Goal: Book appointment/travel/reservation

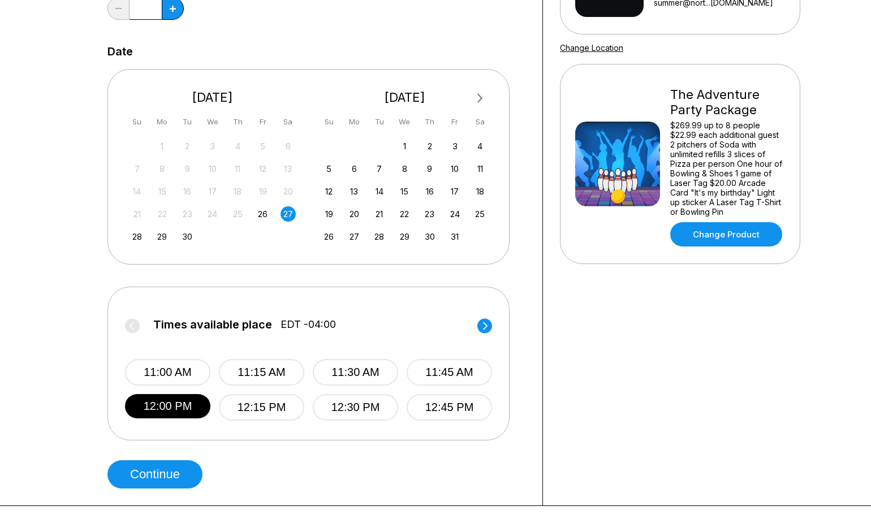
scroll to position [191, 0]
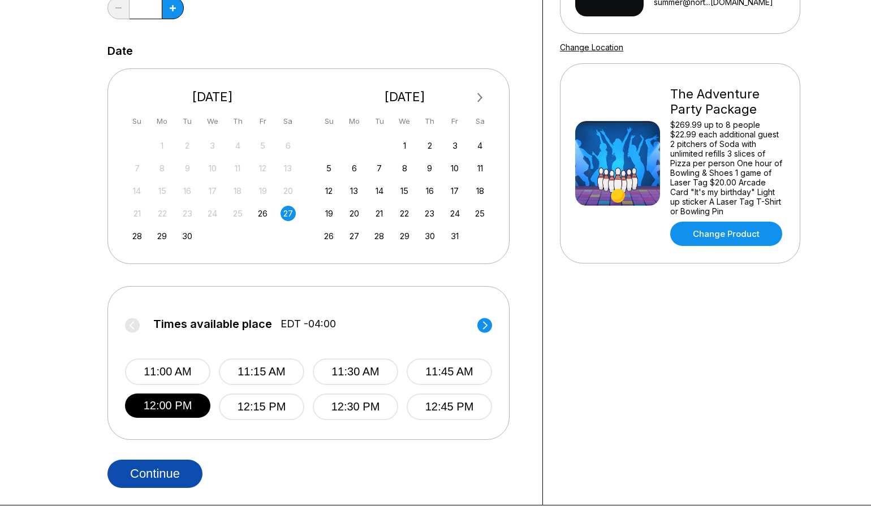
click at [167, 475] on button "Continue" at bounding box center [154, 474] width 95 height 28
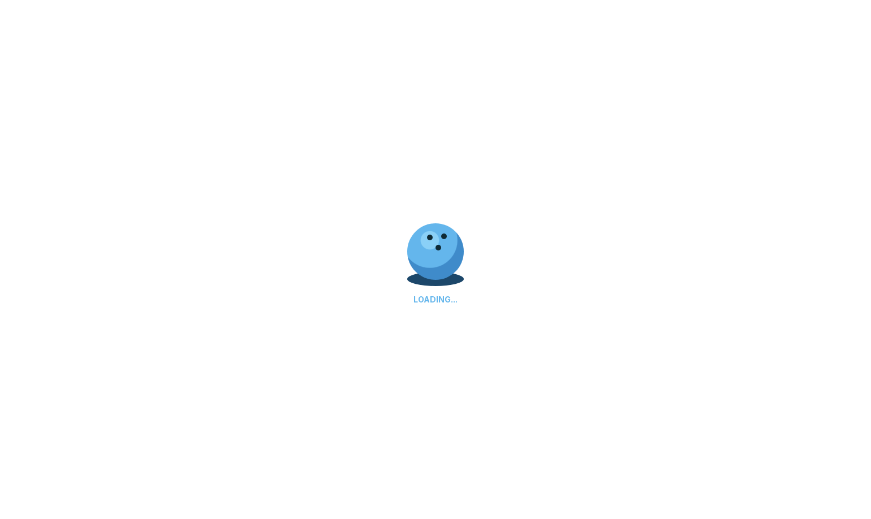
select select "**"
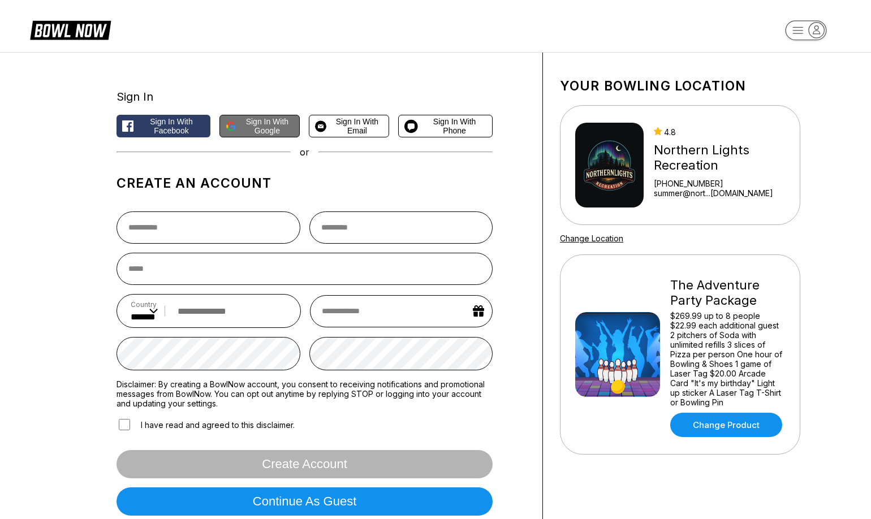
click at [251, 133] on span "Sign in with Google" at bounding box center [267, 126] width 53 height 18
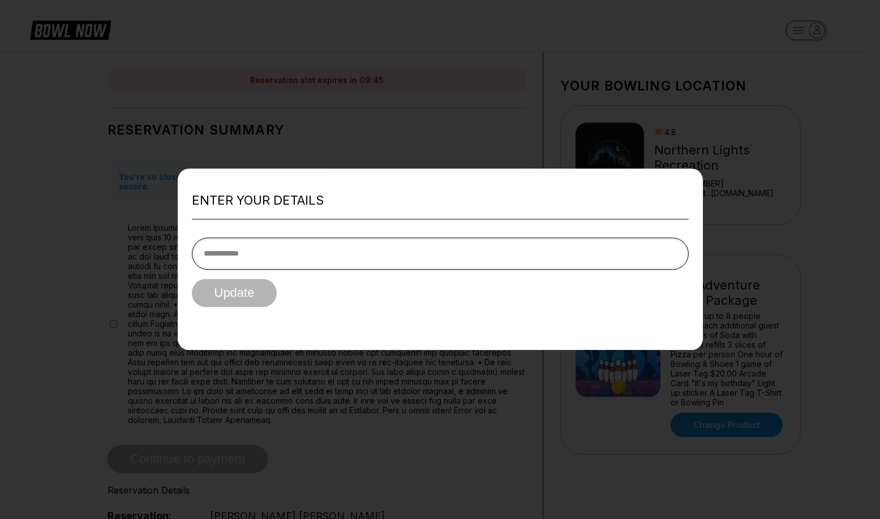
click at [326, 253] on input "tel" at bounding box center [440, 254] width 497 height 32
type input "**********"
click at [192, 279] on button "Update" at bounding box center [234, 293] width 85 height 28
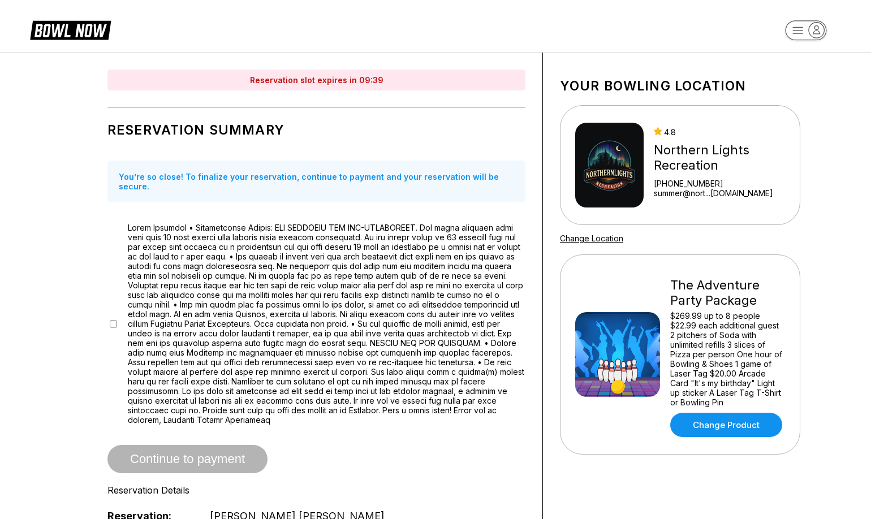
click at [113, 300] on div at bounding box center [316, 324] width 418 height 202
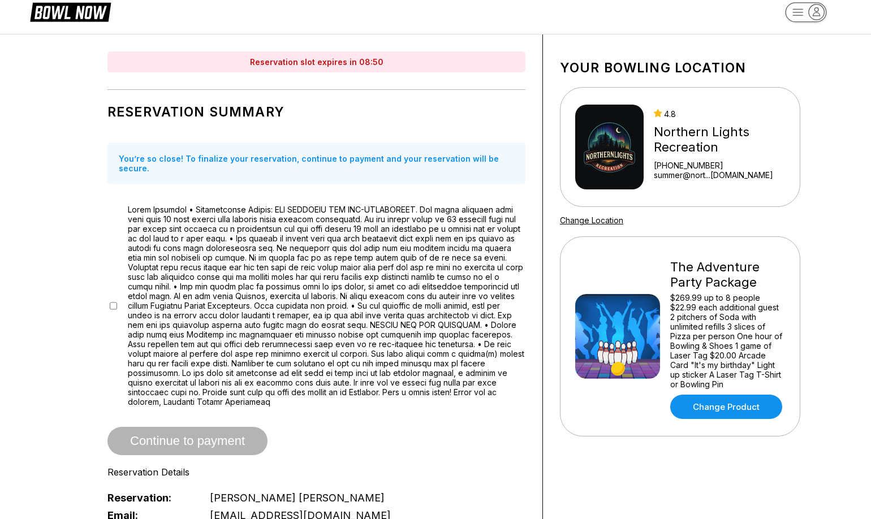
scroll to position [51, 0]
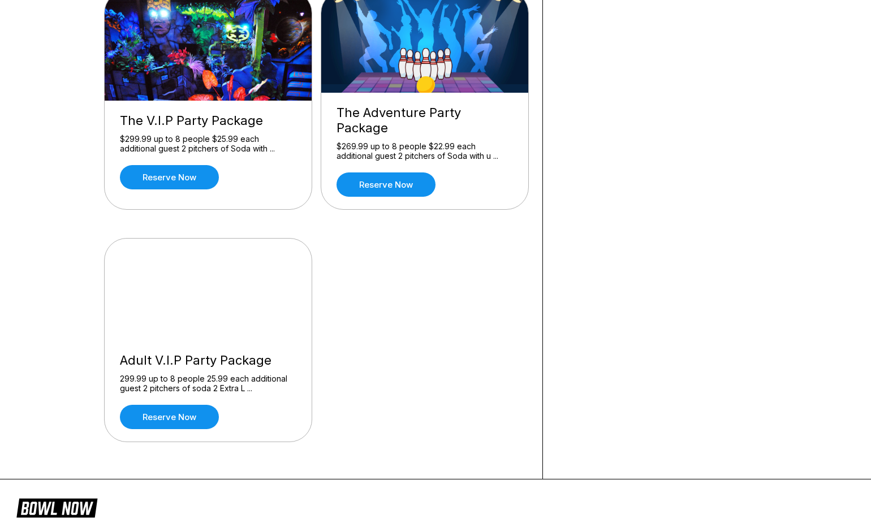
scroll to position [414, 0]
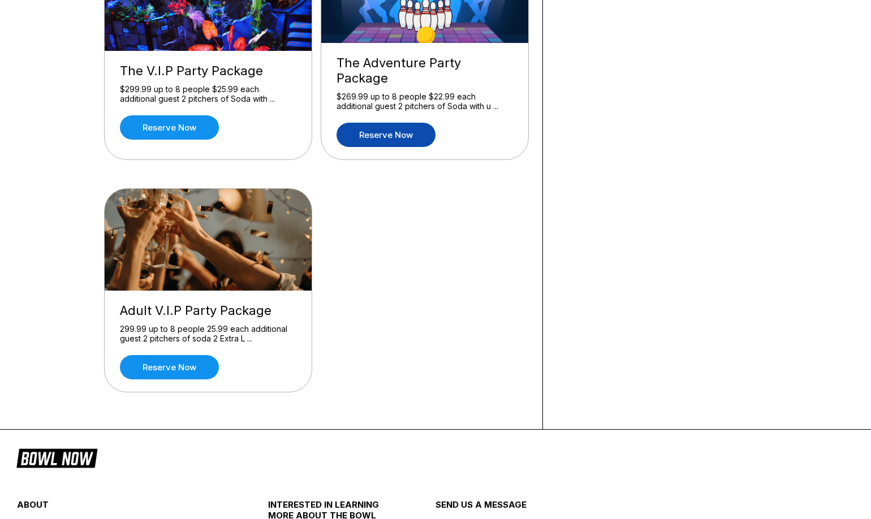
click at [412, 123] on link "Reserve now" at bounding box center [386, 135] width 99 height 24
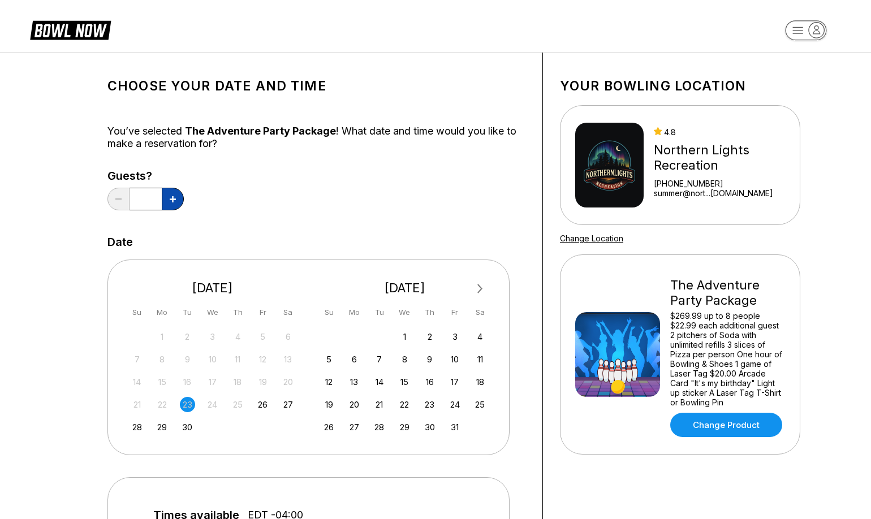
click at [170, 197] on icon at bounding box center [173, 199] width 6 height 6
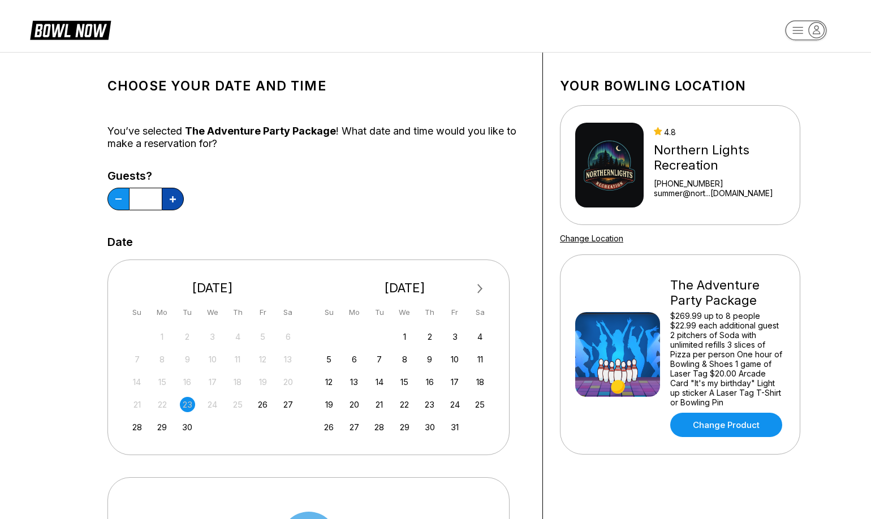
click at [170, 197] on icon at bounding box center [173, 199] width 6 height 6
type input "**"
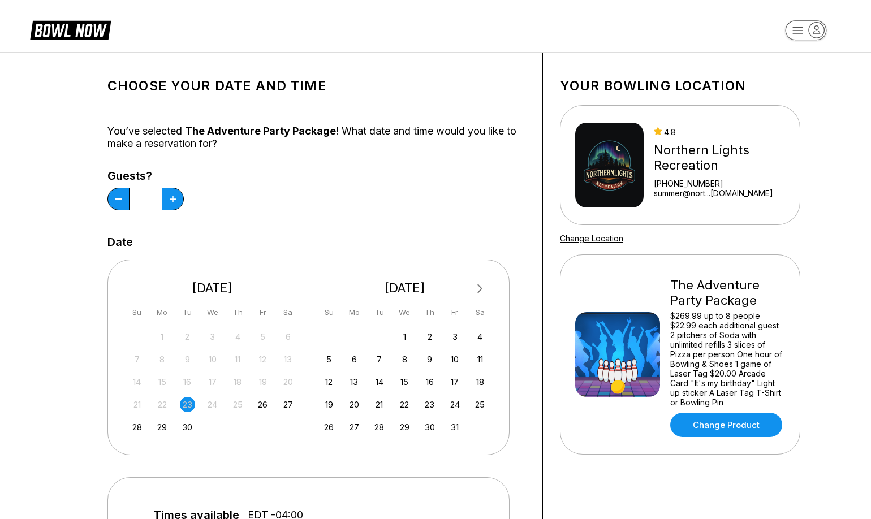
click at [279, 403] on div "21 22 23 24 25 26 27" at bounding box center [213, 403] width 170 height 17
click at [290, 397] on div "27" at bounding box center [288, 404] width 15 height 15
